Goal: Task Accomplishment & Management: Manage account settings

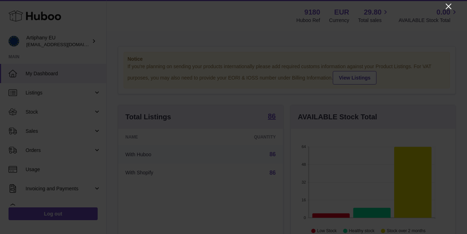
click at [449, 5] on icon "Close" at bounding box center [448, 7] width 6 height 6
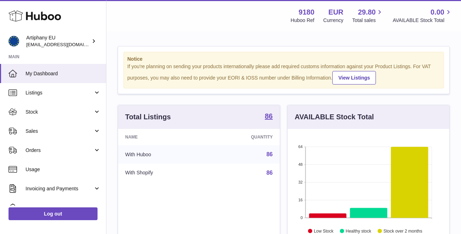
scroll to position [354864, 354813]
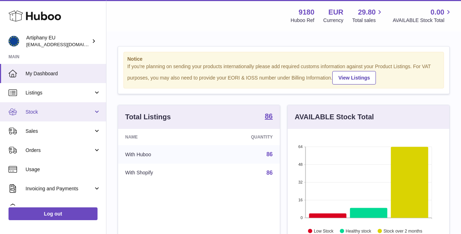
click at [61, 112] on span "Stock" at bounding box center [60, 112] width 68 height 7
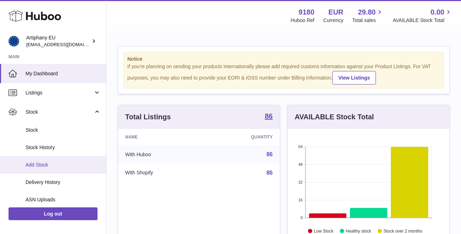
click at [49, 162] on span "Add Stock" at bounding box center [63, 165] width 75 height 7
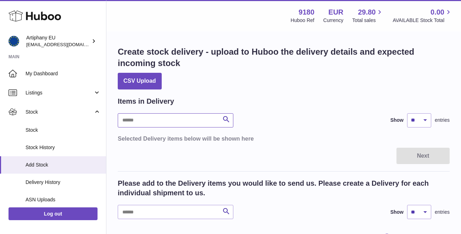
click at [212, 120] on input "text" at bounding box center [176, 120] width 116 height 14
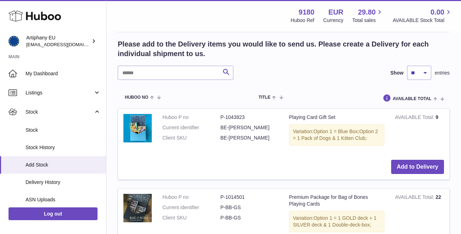
scroll to position [158, 0]
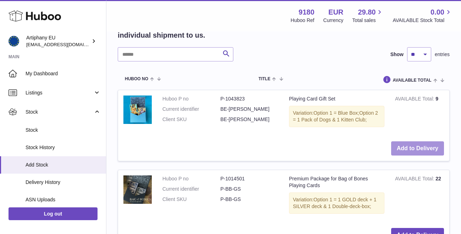
click at [406, 145] on button "Add to Delivery" at bounding box center [418, 148] width 53 height 15
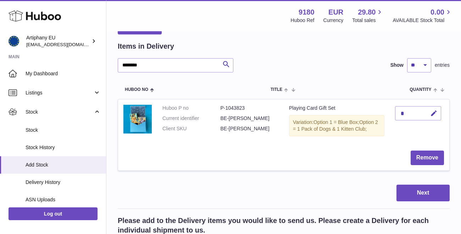
scroll to position [48, 0]
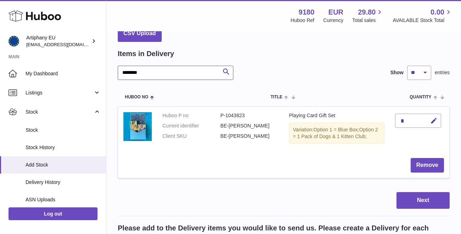
drag, startPoint x: 159, startPoint y: 70, endPoint x: 115, endPoint y: 69, distance: 43.3
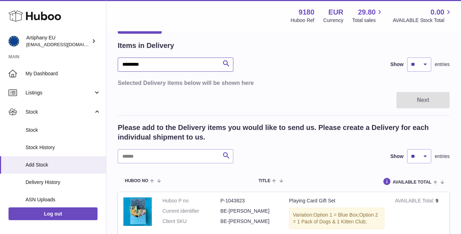
scroll to position [46, 0]
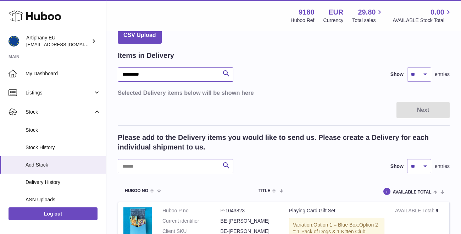
click at [195, 73] on input "*********" at bounding box center [176, 74] width 116 height 14
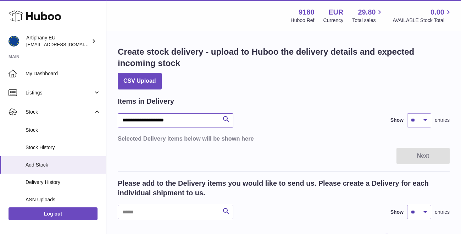
drag, startPoint x: 146, startPoint y: 120, endPoint x: 115, endPoint y: 119, distance: 31.6
type input "**********"
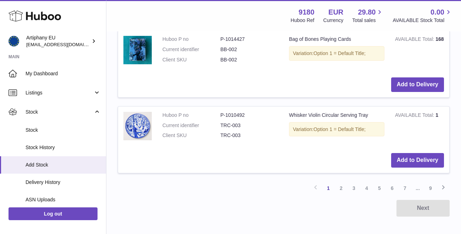
scroll to position [884, 0]
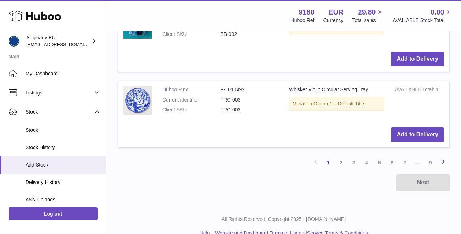
click at [442, 157] on icon at bounding box center [443, 161] width 9 height 9
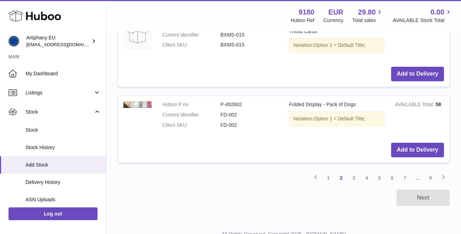
scroll to position [856, 0]
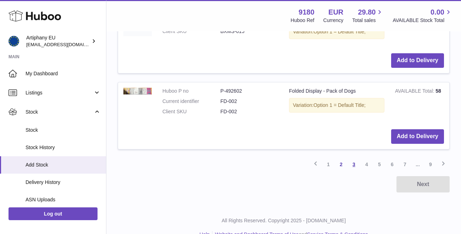
click at [356, 158] on link "3" at bounding box center [354, 164] width 13 height 13
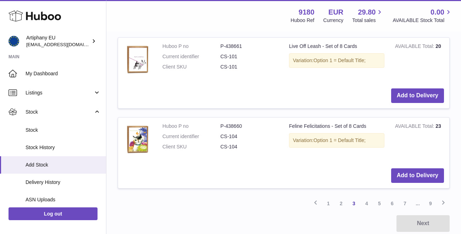
scroll to position [888, 0]
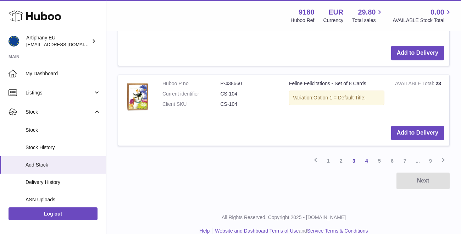
click at [368, 154] on link "4" at bounding box center [367, 160] width 13 height 13
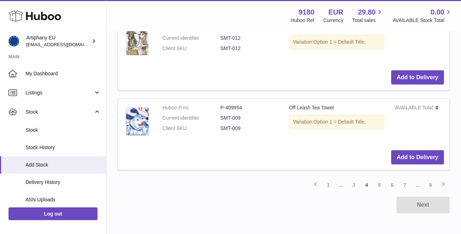
scroll to position [889, 0]
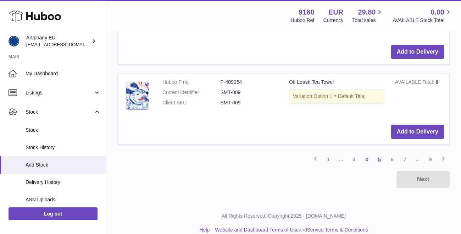
click at [383, 153] on link "5" at bounding box center [379, 159] width 13 height 13
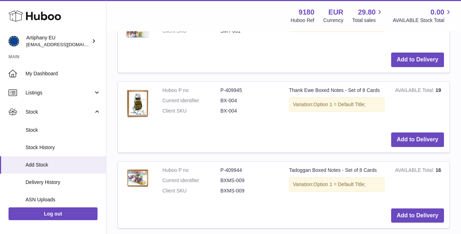
scroll to position [889, 0]
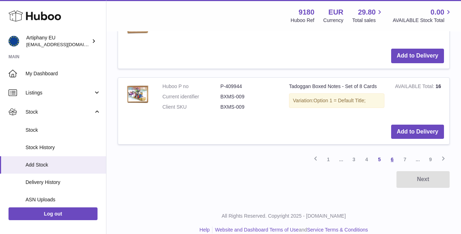
click at [391, 153] on link "6" at bounding box center [392, 159] width 13 height 13
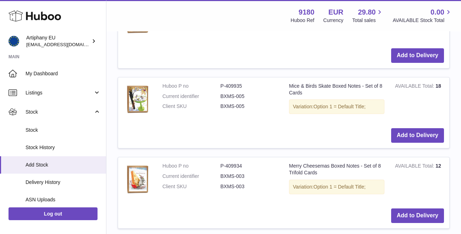
scroll to position [808, 0]
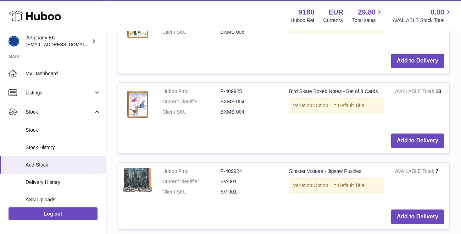
scroll to position [879, 0]
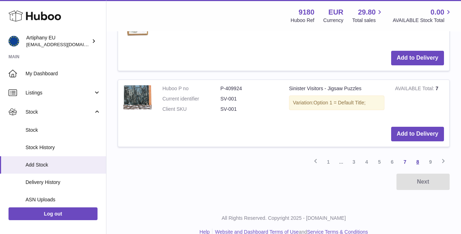
click at [420, 155] on link "8" at bounding box center [418, 161] width 13 height 13
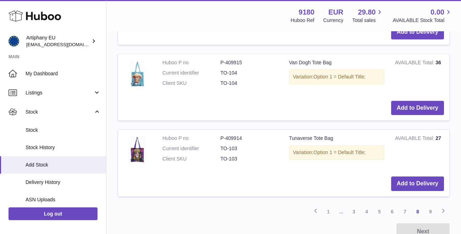
scroll to position [851, 0]
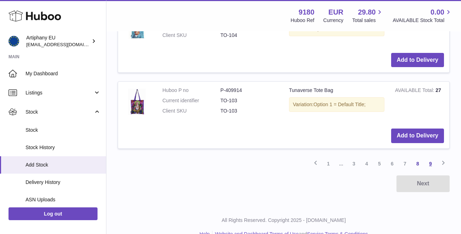
click at [432, 157] on link "9" at bounding box center [431, 163] width 13 height 13
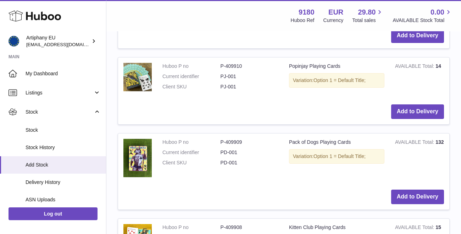
scroll to position [423, 0]
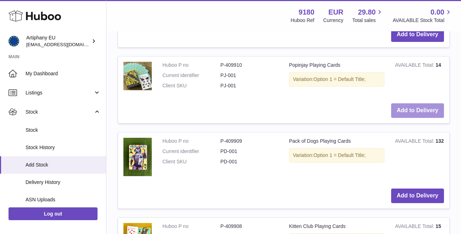
click at [404, 103] on button "Add to Delivery" at bounding box center [418, 110] width 53 height 15
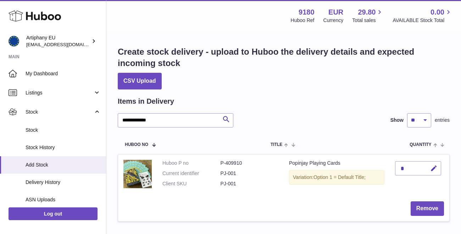
scroll to position [16, 0]
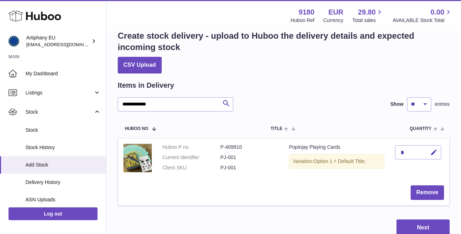
click at [408, 150] on div "*" at bounding box center [418, 152] width 46 height 14
click at [406, 151] on div "*" at bounding box center [418, 152] width 46 height 14
click at [402, 151] on div "*" at bounding box center [418, 152] width 46 height 14
click at [436, 152] on icon "button" at bounding box center [434, 152] width 7 height 7
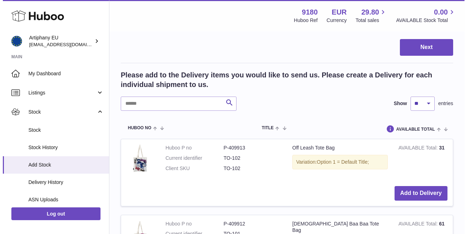
scroll to position [199, 0]
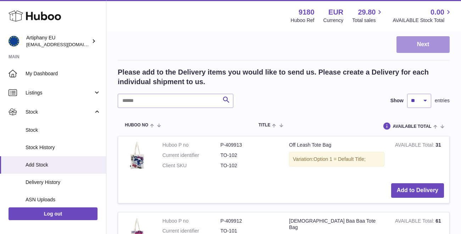
type input "**"
click at [429, 47] on button "Next" at bounding box center [423, 44] width 53 height 17
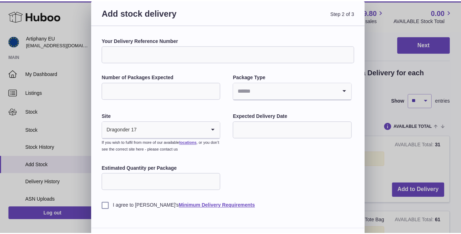
scroll to position [17, 0]
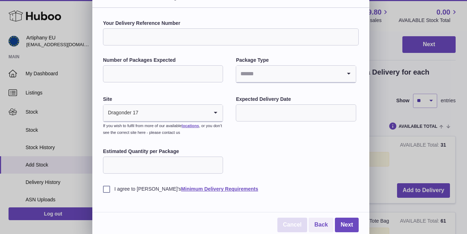
click at [290, 222] on link "Cancel" at bounding box center [292, 225] width 30 height 15
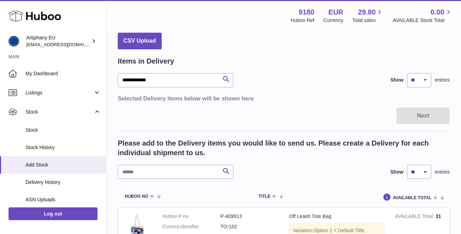
scroll to position [42, 0]
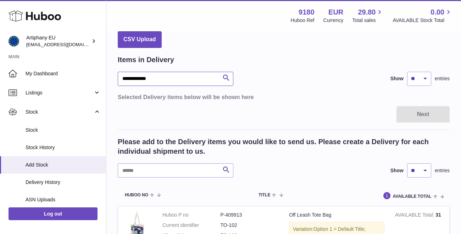
drag, startPoint x: 160, startPoint y: 76, endPoint x: 117, endPoint y: 77, distance: 43.3
type input "*"
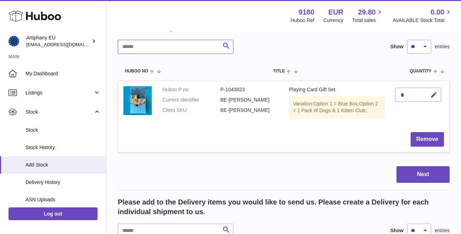
scroll to position [79, 0]
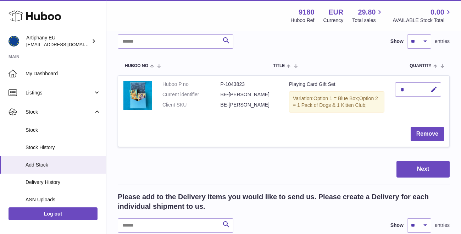
click at [408, 87] on div "*" at bounding box center [418, 89] width 46 height 14
click at [436, 88] on icon "button" at bounding box center [434, 89] width 7 height 7
click at [392, 149] on tbody "Huboo P no P-1043823 Current identifier BE-PD-KC Client SKU BE-PD-KC Playing Ca…" at bounding box center [284, 115] width 332 height 80
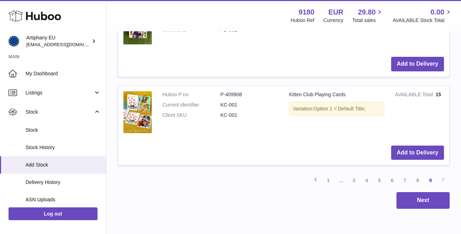
scroll to position [663, 0]
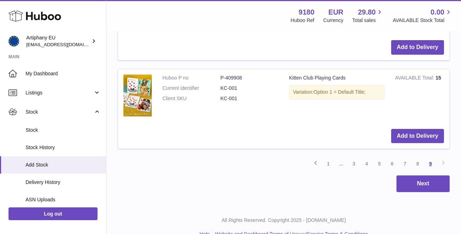
click at [430, 157] on link "9" at bounding box center [431, 163] width 13 height 13
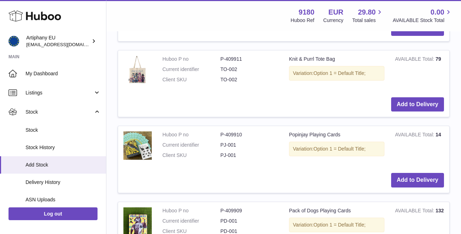
scroll to position [447, 0]
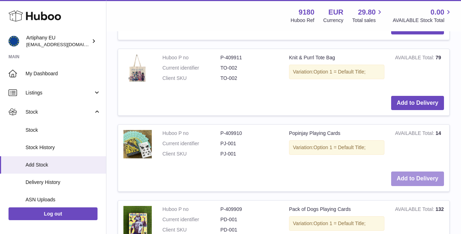
click at [404, 171] on button "Add to Delivery" at bounding box center [418, 178] width 53 height 15
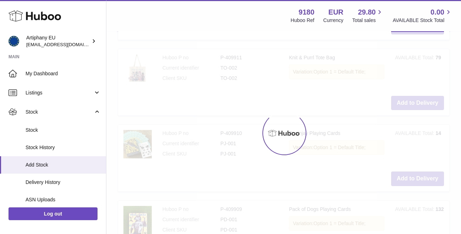
type input "*"
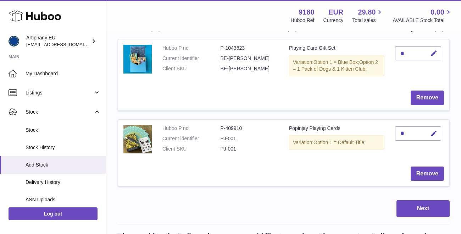
scroll to position [118, 0]
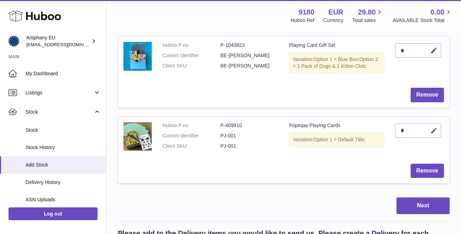
click at [434, 127] on icon "button" at bounding box center [434, 130] width 7 height 7
type input "**"
click at [404, 51] on div "*" at bounding box center [418, 50] width 46 height 14
click at [406, 49] on div "*" at bounding box center [418, 50] width 46 height 14
click at [434, 50] on icon "button" at bounding box center [434, 50] width 7 height 7
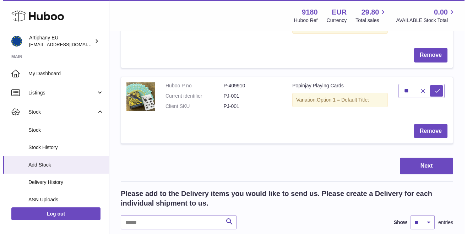
scroll to position [171, 0]
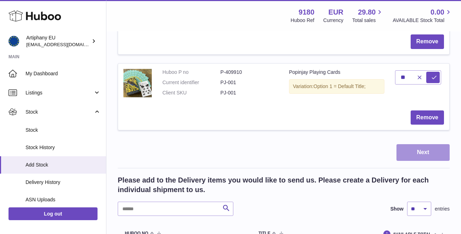
type input "**"
click at [414, 151] on button "Next" at bounding box center [423, 152] width 53 height 17
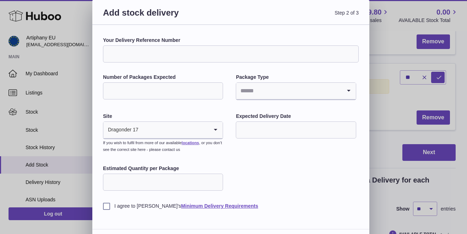
click at [211, 54] on input "Your Delivery Reference Number" at bounding box center [231, 53] width 256 height 17
type input "****"
click at [275, 163] on div "Your Delivery Reference Number **** Number of Packages Expected Package Type Lo…" at bounding box center [231, 123] width 256 height 173
type input "*"
click at [215, 89] on input "*" at bounding box center [163, 90] width 120 height 17
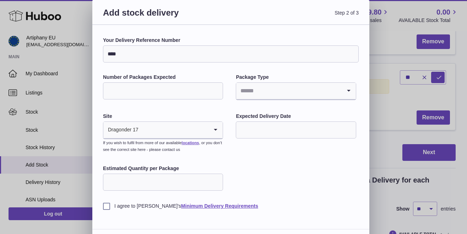
type input "*"
click at [286, 74] on label "Package Type" at bounding box center [296, 77] width 120 height 7
click at [339, 94] on input "Search for option" at bounding box center [288, 91] width 105 height 16
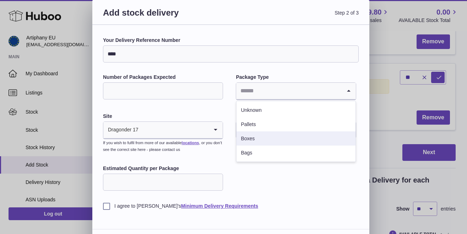
click at [320, 141] on li "Boxes" at bounding box center [295, 138] width 119 height 14
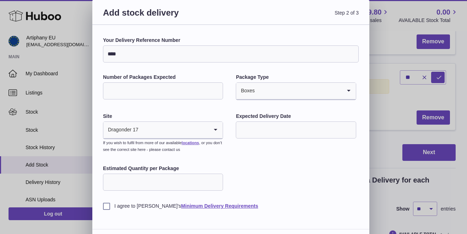
click at [250, 130] on input "text" at bounding box center [296, 129] width 120 height 17
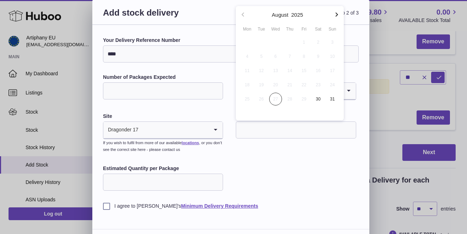
click at [250, 130] on input "text" at bounding box center [296, 129] width 120 height 17
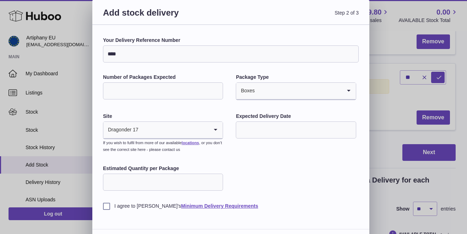
click at [296, 131] on input "text" at bounding box center [296, 129] width 120 height 17
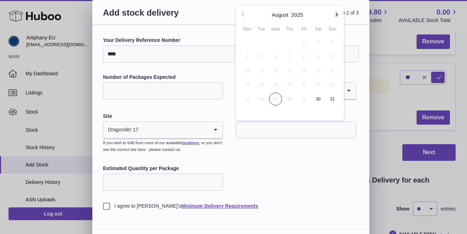
click at [336, 17] on icon "button" at bounding box center [336, 14] width 2 height 4
click at [275, 41] on span "3" at bounding box center [275, 42] width 13 height 13
type input "**********"
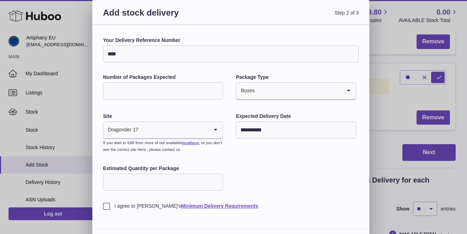
click at [264, 164] on div "**********" at bounding box center [231, 123] width 256 height 173
type input "*"
click at [217, 179] on input "*" at bounding box center [163, 182] width 120 height 17
type input "**"
click at [107, 205] on label "I agree to Huboo's Minimum Delivery Requirements" at bounding box center [231, 206] width 256 height 7
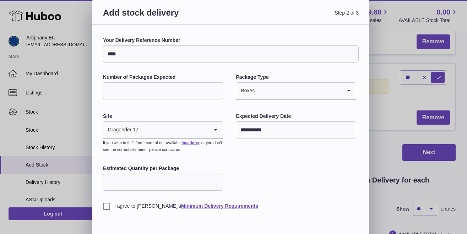
click at [268, 169] on div "**********" at bounding box center [231, 123] width 256 height 173
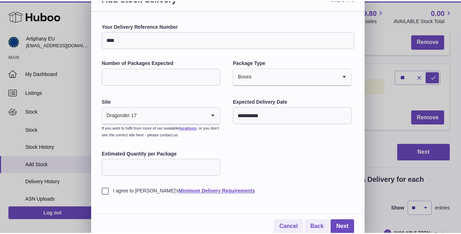
scroll to position [17, 0]
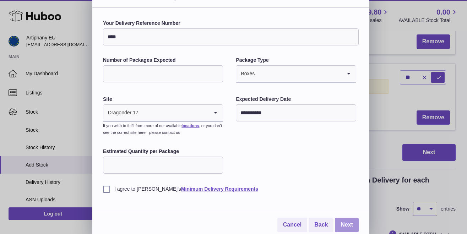
click at [341, 223] on link "Next" at bounding box center [347, 225] width 24 height 15
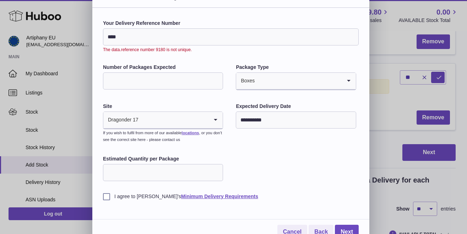
click at [129, 37] on input "****" at bounding box center [231, 36] width 256 height 17
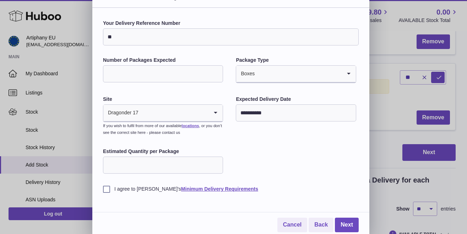
type input "*"
click at [341, 222] on link "Next" at bounding box center [347, 225] width 24 height 15
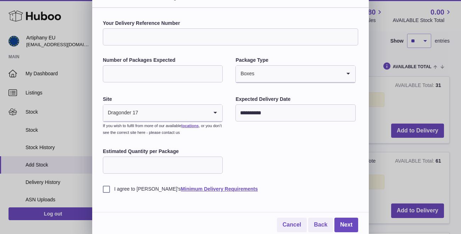
scroll to position [0, 0]
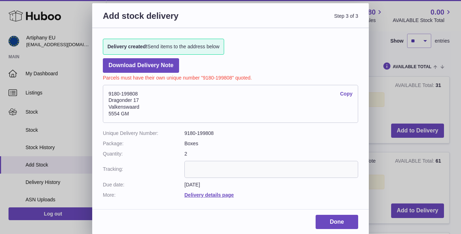
click at [348, 93] on link "Copy" at bounding box center [346, 94] width 12 height 7
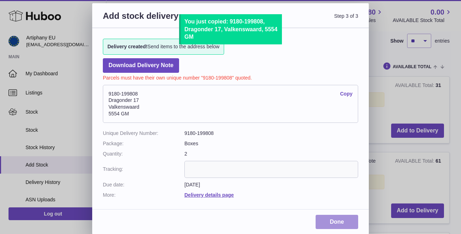
click at [344, 219] on link "Done" at bounding box center [337, 222] width 43 height 15
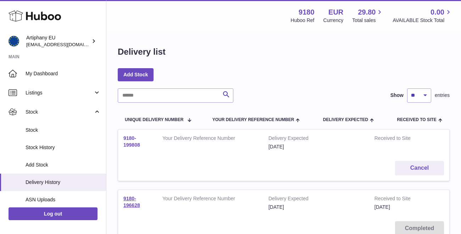
click at [127, 142] on link "9180-199808" at bounding box center [132, 141] width 17 height 12
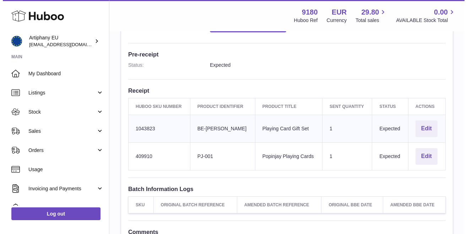
scroll to position [164, 0]
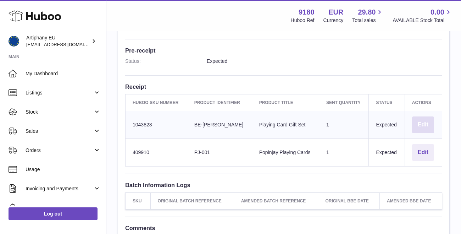
click at [426, 122] on button "Edit" at bounding box center [423, 124] width 22 height 17
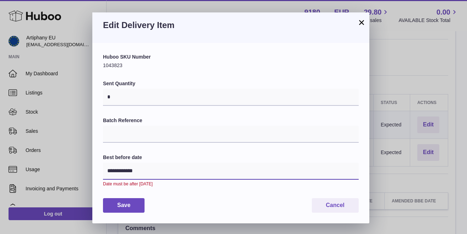
click at [216, 169] on input "**********" at bounding box center [231, 171] width 256 height 17
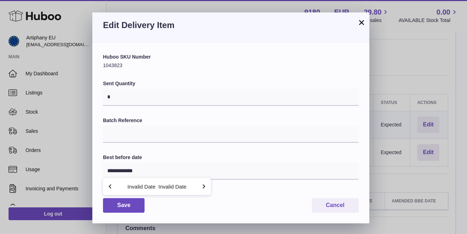
click at [159, 150] on div "**********" at bounding box center [231, 133] width 256 height 159
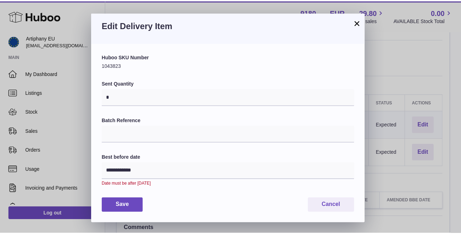
scroll to position [1, 0]
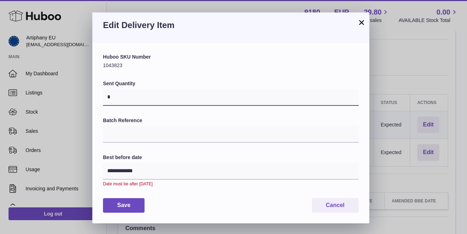
click at [137, 97] on input "*" at bounding box center [231, 97] width 256 height 17
type input "**"
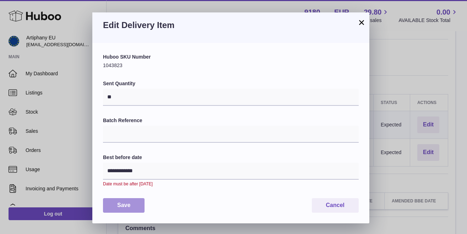
click at [119, 201] on button "Save" at bounding box center [124, 205] width 42 height 15
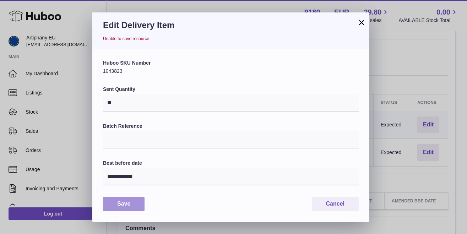
click at [129, 202] on button "Save" at bounding box center [124, 204] width 42 height 15
click at [361, 24] on button "×" at bounding box center [361, 22] width 9 height 9
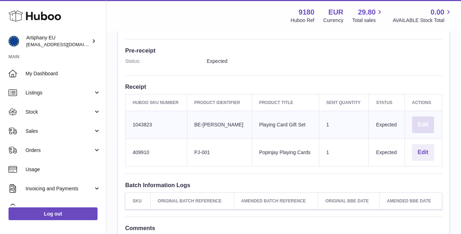
click at [430, 121] on button "Edit" at bounding box center [423, 124] width 22 height 17
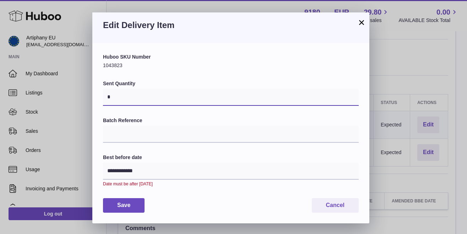
click at [116, 97] on input "*" at bounding box center [231, 97] width 256 height 17
type input "**"
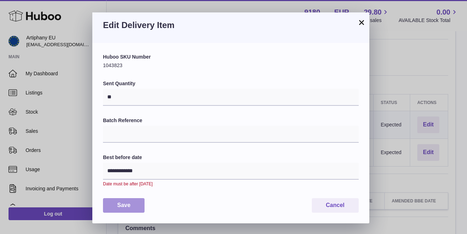
click at [111, 202] on button "Save" at bounding box center [124, 205] width 42 height 15
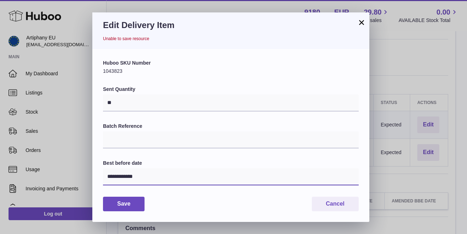
click at [116, 170] on input "**********" at bounding box center [231, 176] width 256 height 17
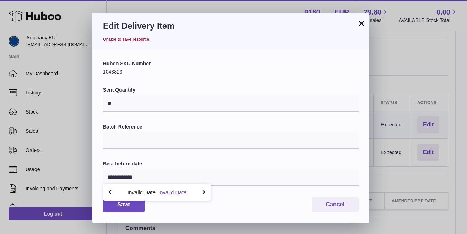
click at [178, 191] on button "Invalid Date" at bounding box center [172, 192] width 28 height 5
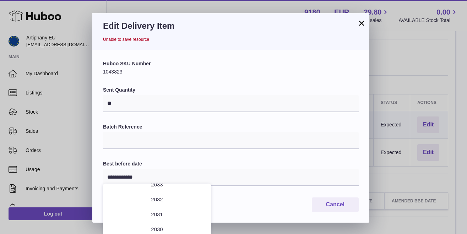
scroll to position [55, 0]
click at [232, 205] on div "Save Cancel" at bounding box center [231, 204] width 256 height 15
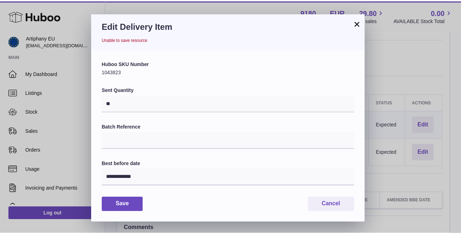
scroll to position [1, 0]
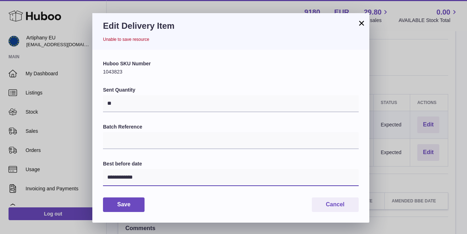
click at [138, 179] on input "**********" at bounding box center [231, 177] width 256 height 17
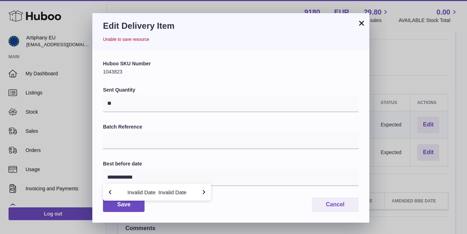
click at [202, 191] on icon "button" at bounding box center [203, 192] width 9 height 9
click at [111, 192] on icon "button" at bounding box center [110, 192] width 9 height 9
click at [143, 126] on label "Batch Reference" at bounding box center [231, 127] width 256 height 7
click at [143, 132] on input "Batch Reference" at bounding box center [231, 140] width 256 height 17
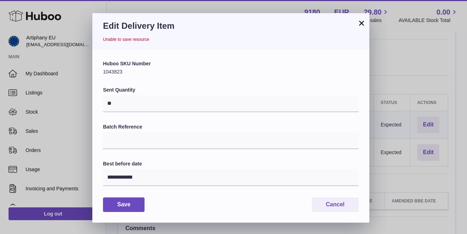
click at [362, 25] on button "×" at bounding box center [361, 23] width 9 height 9
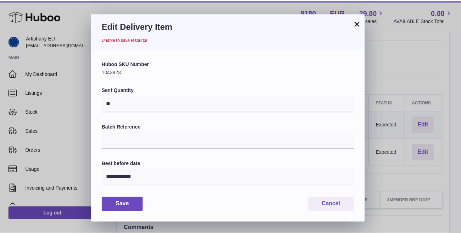
scroll to position [0, 0]
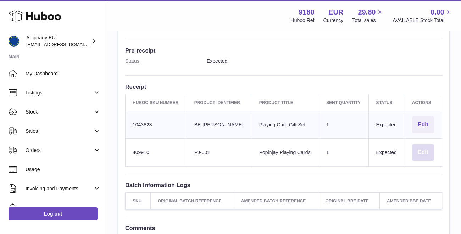
click at [426, 148] on button "Edit" at bounding box center [423, 152] width 22 height 17
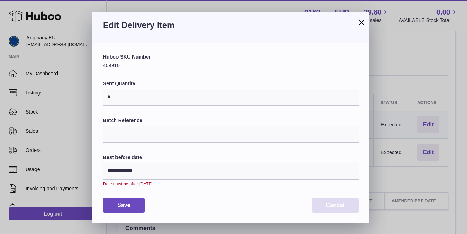
click at [343, 202] on button "Cancel" at bounding box center [335, 205] width 47 height 15
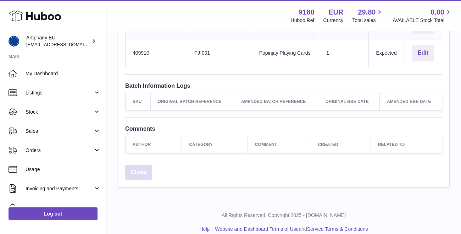
scroll to position [250, 0]
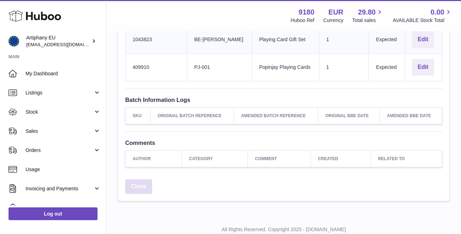
click at [133, 182] on link "Close" at bounding box center [138, 186] width 27 height 15
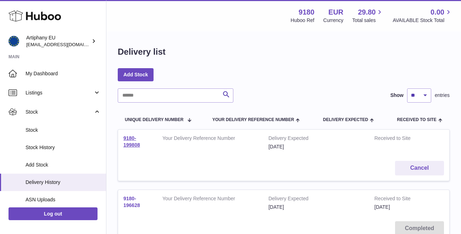
click at [127, 201] on link "9180-196628" at bounding box center [132, 202] width 17 height 12
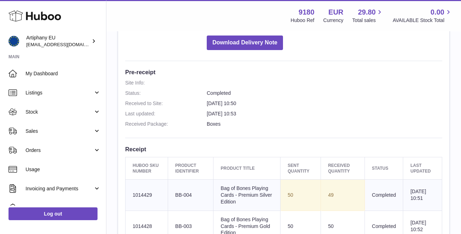
scroll to position [142, 0]
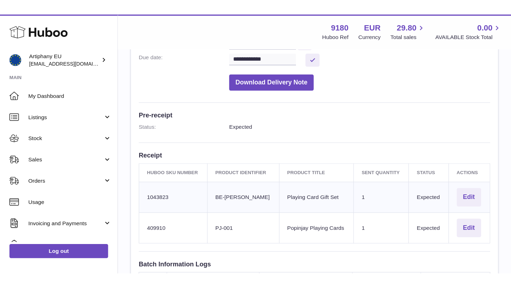
scroll to position [138, 0]
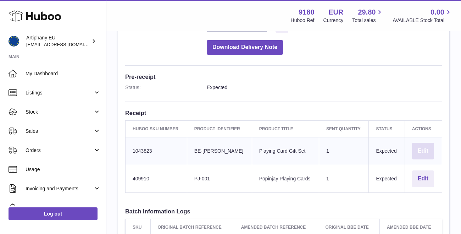
click at [423, 151] on button "Edit" at bounding box center [423, 151] width 22 height 17
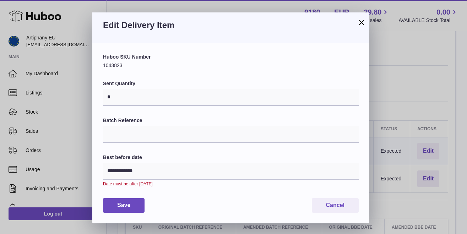
click at [125, 181] on div "Date must be after [DATE]" at bounding box center [231, 184] width 256 height 6
click at [125, 169] on input "**********" at bounding box center [231, 171] width 256 height 17
click at [165, 188] on button "Invalid Date" at bounding box center [172, 186] width 28 height 5
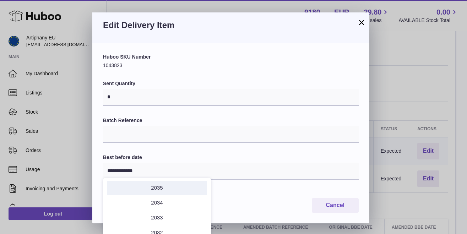
click at [164, 188] on li "2035" at bounding box center [156, 188] width 99 height 14
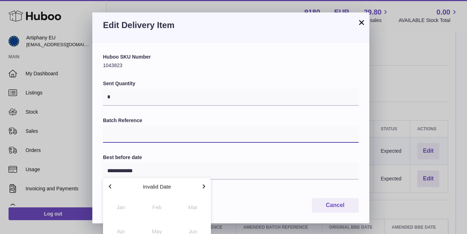
click at [357, 131] on input "Batch Reference" at bounding box center [231, 134] width 256 height 17
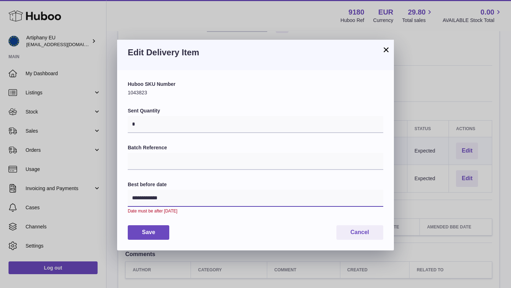
click at [149, 192] on input "**********" at bounding box center [256, 198] width 256 height 17
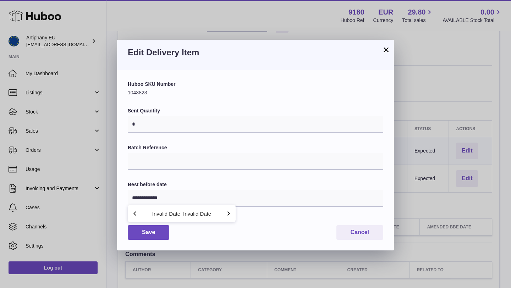
click at [145, 213] on span "Invalid Date" at bounding box center [162, 213] width 40 height 11
click at [155, 213] on button "Invalid Date" at bounding box center [166, 213] width 28 height 5
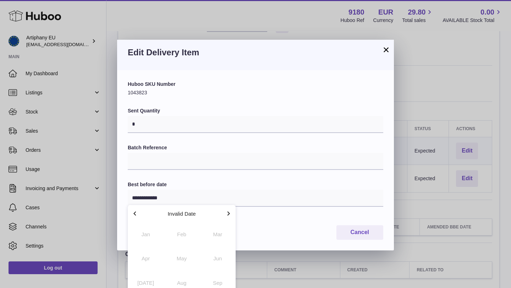
click at [136, 211] on icon "button" at bounding box center [135, 213] width 9 height 9
click at [168, 215] on button "Invalid Date" at bounding box center [182, 213] width 28 height 5
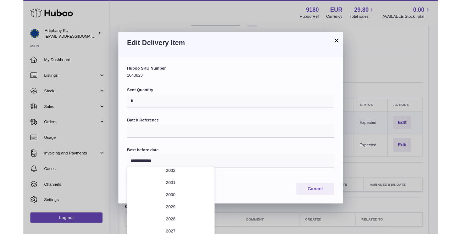
scroll to position [55, 0]
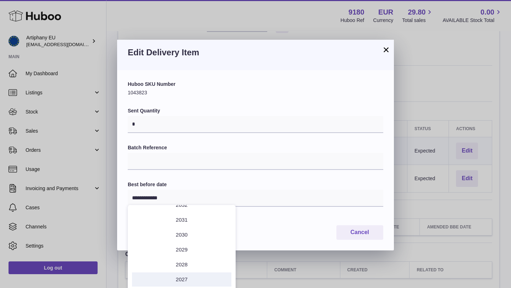
click at [189, 234] on li "2027" at bounding box center [181, 280] width 99 height 14
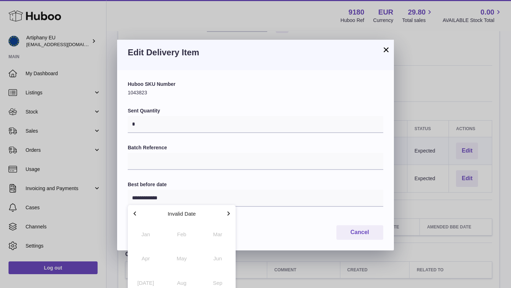
click at [135, 211] on icon "button" at bounding box center [135, 213] width 9 height 9
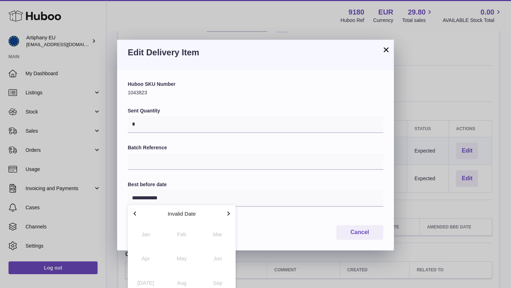
click at [135, 211] on icon "button" at bounding box center [135, 213] width 9 height 9
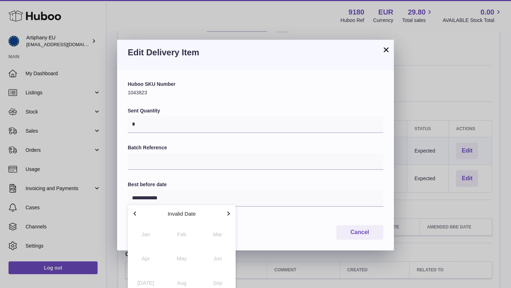
click at [135, 211] on icon "button" at bounding box center [135, 213] width 9 height 9
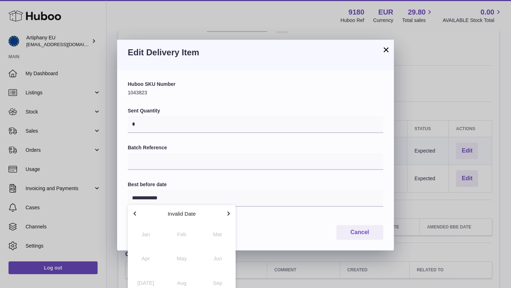
click at [135, 211] on icon "button" at bounding box center [135, 213] width 9 height 9
click at [182, 172] on div "**********" at bounding box center [256, 160] width 256 height 159
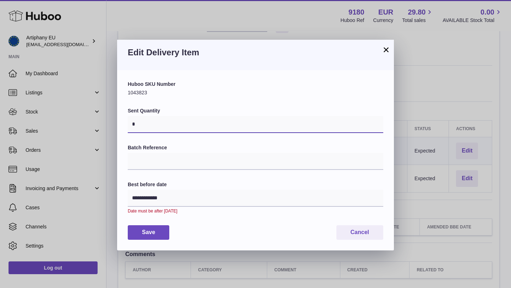
click at [141, 122] on input "*" at bounding box center [256, 124] width 256 height 17
type input "**"
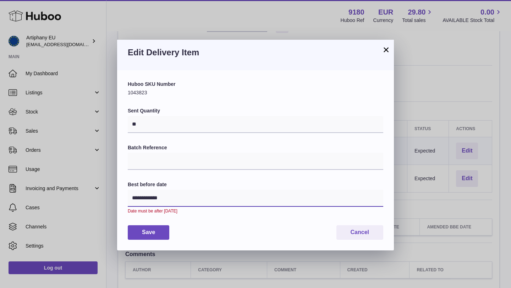
click at [153, 198] on input "**********" at bounding box center [256, 198] width 256 height 17
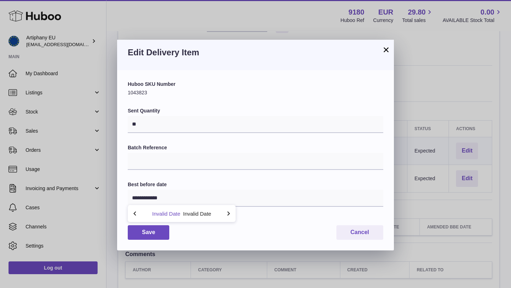
click at [165, 213] on button "Invalid Date" at bounding box center [166, 213] width 28 height 5
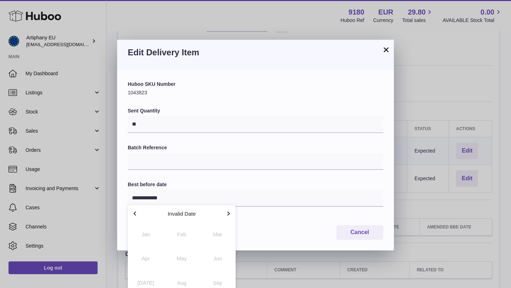
click at [181, 234] on div "Feb" at bounding box center [182, 234] width 36 height 24
click at [228, 214] on icon "button" at bounding box center [228, 213] width 9 height 9
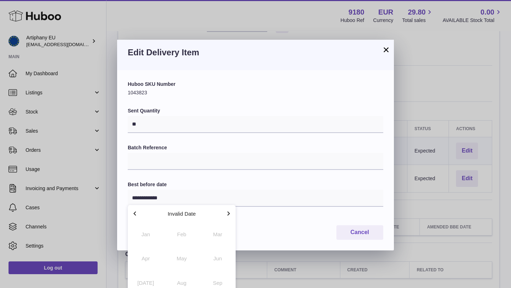
click at [228, 214] on icon "button" at bounding box center [228, 213] width 9 height 9
click at [192, 179] on div "**********" at bounding box center [256, 160] width 256 height 159
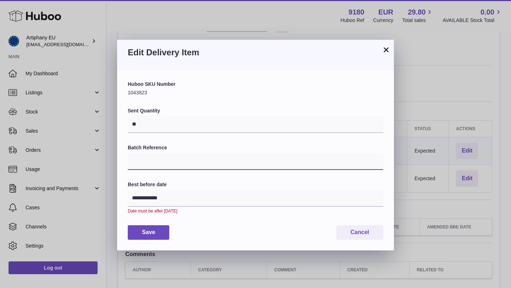
click at [188, 160] on input "Batch Reference" at bounding box center [256, 161] width 256 height 17
click at [148, 229] on button "Save" at bounding box center [149, 232] width 42 height 15
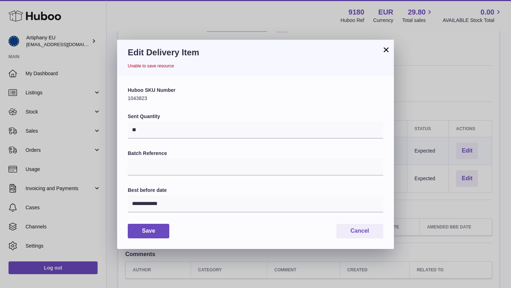
click at [388, 50] on button "×" at bounding box center [386, 49] width 9 height 9
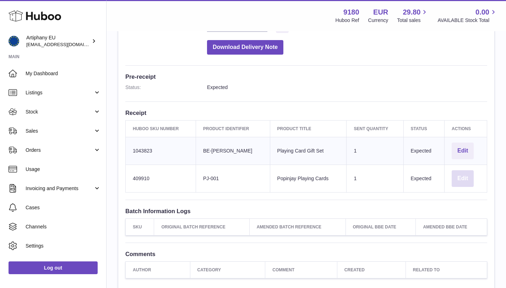
click at [461, 174] on button "Edit" at bounding box center [463, 178] width 22 height 17
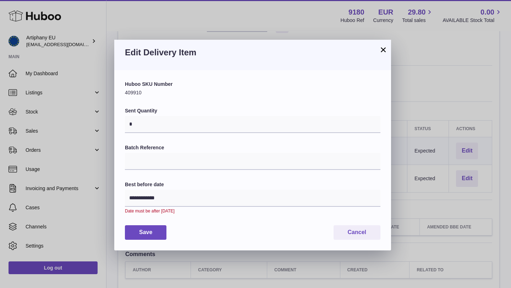
click at [379, 47] on button "×" at bounding box center [383, 49] width 9 height 9
